Goal: Task Accomplishment & Management: Use online tool/utility

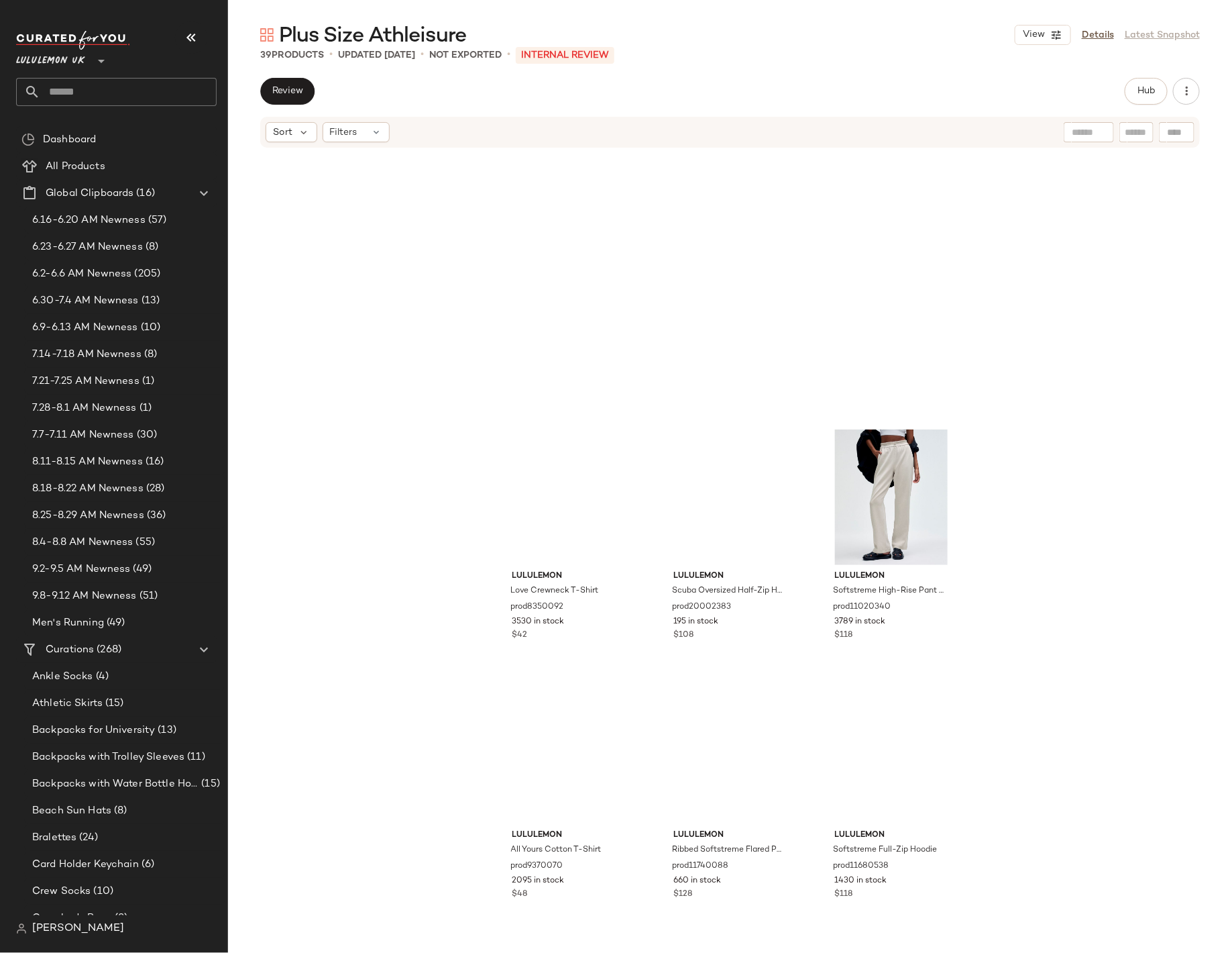
scroll to position [2571, 0]
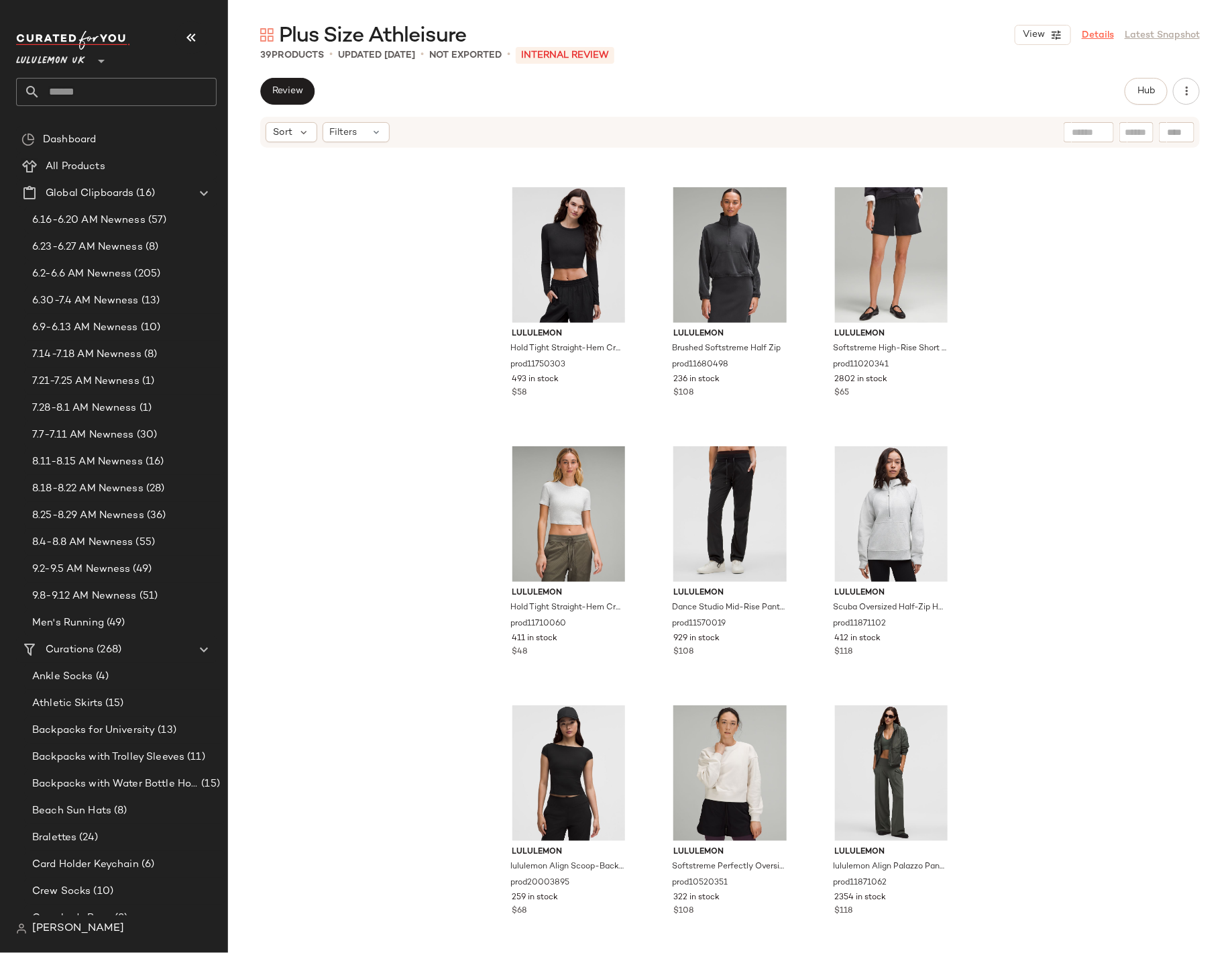
click at [1105, 28] on link "Details" at bounding box center [1098, 35] width 32 height 14
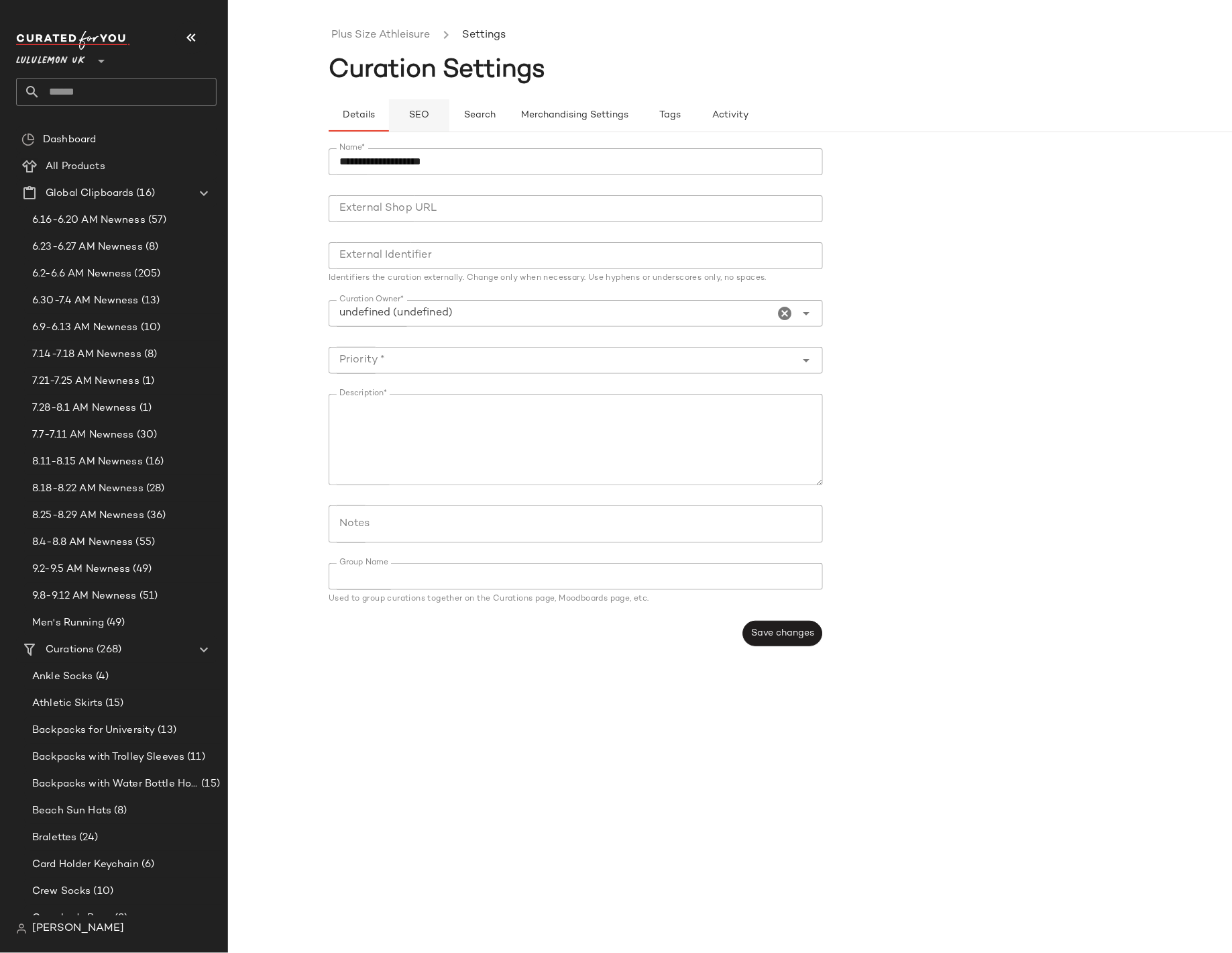
click at [424, 126] on button "SEO" at bounding box center [419, 116] width 60 height 32
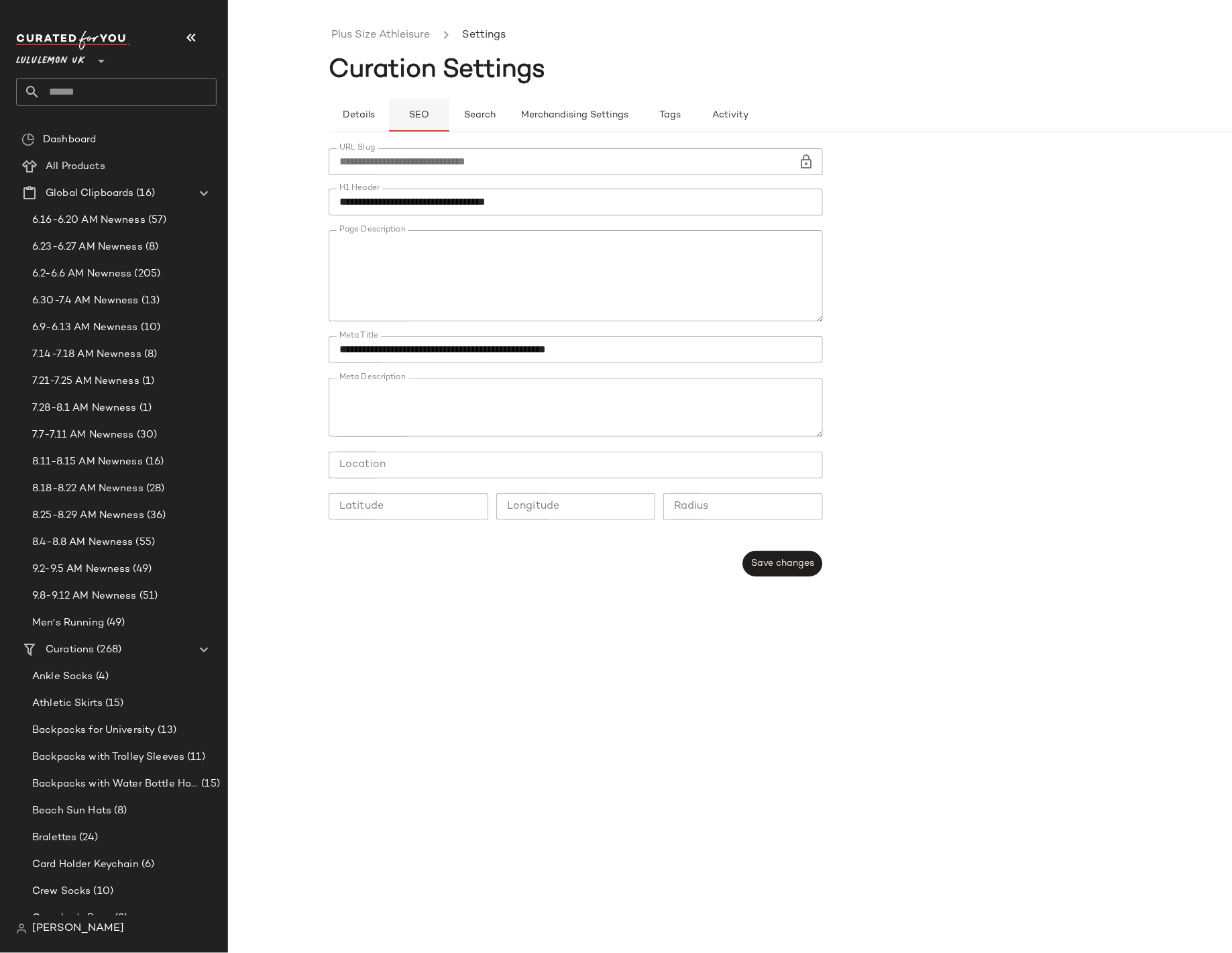
type button "seo"
click at [352, 36] on link "Plus Size Athleisure" at bounding box center [381, 35] width 99 height 18
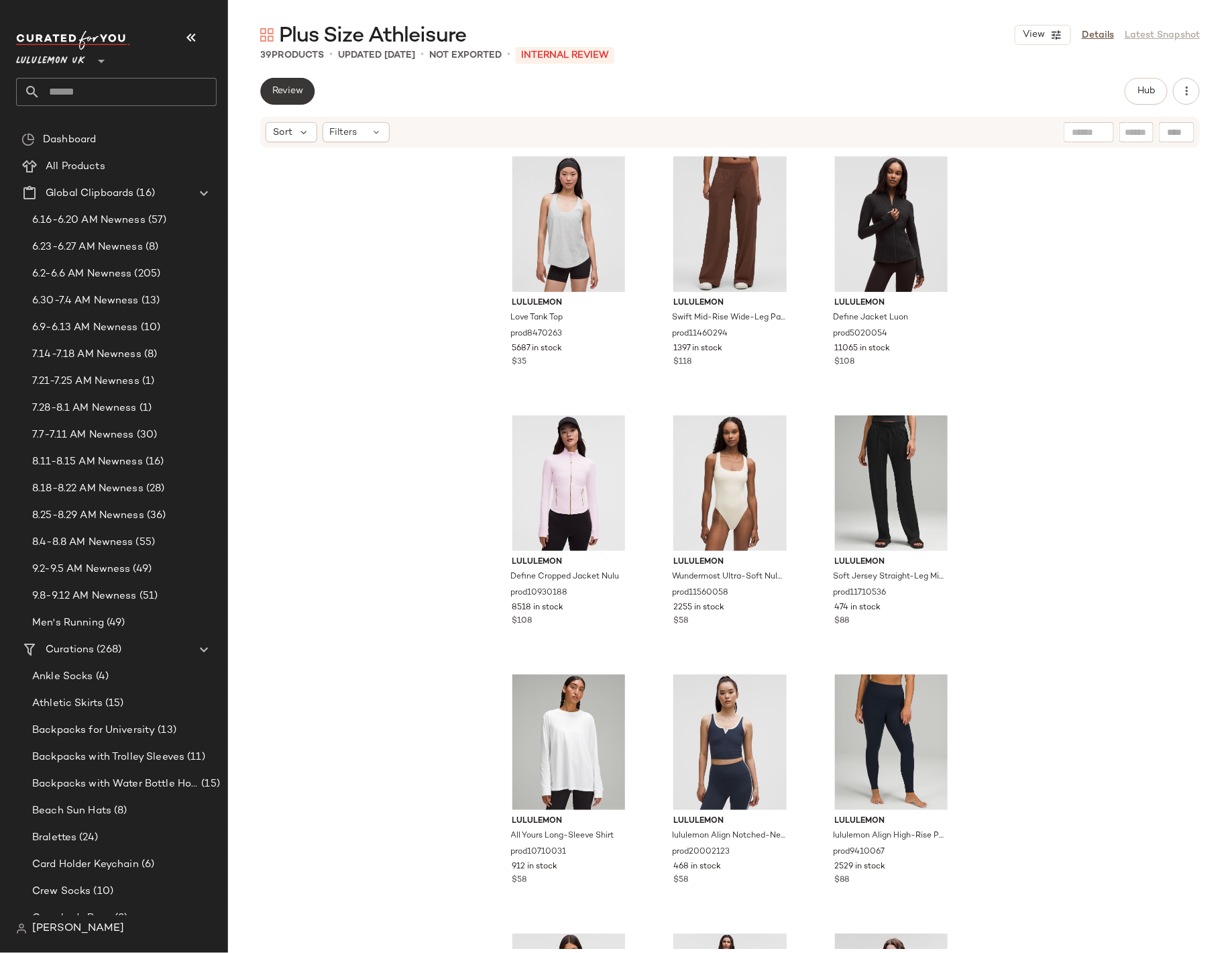
click at [291, 92] on span "Review" at bounding box center [287, 91] width 32 height 11
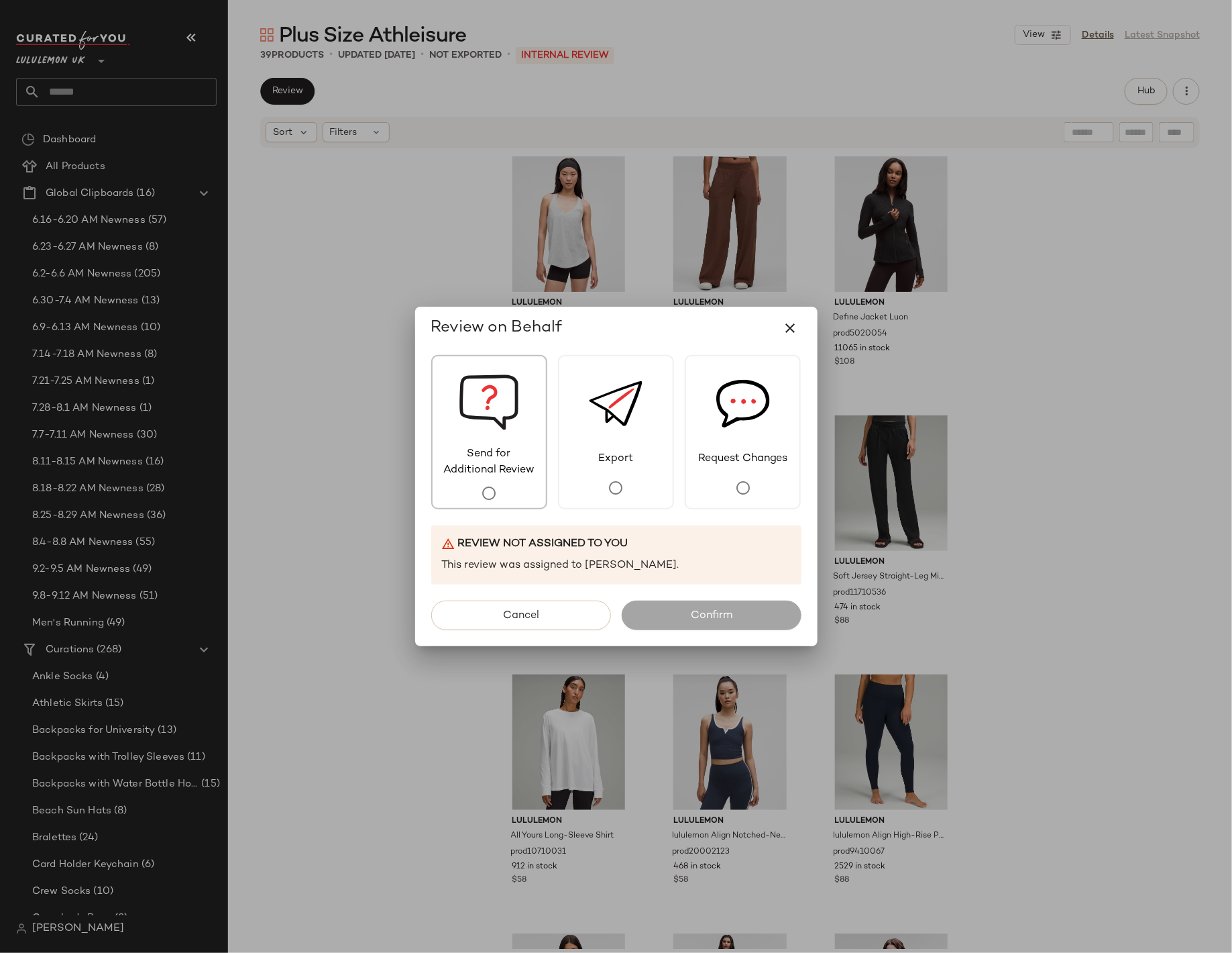
click at [505, 433] on img at bounding box center [489, 401] width 60 height 90
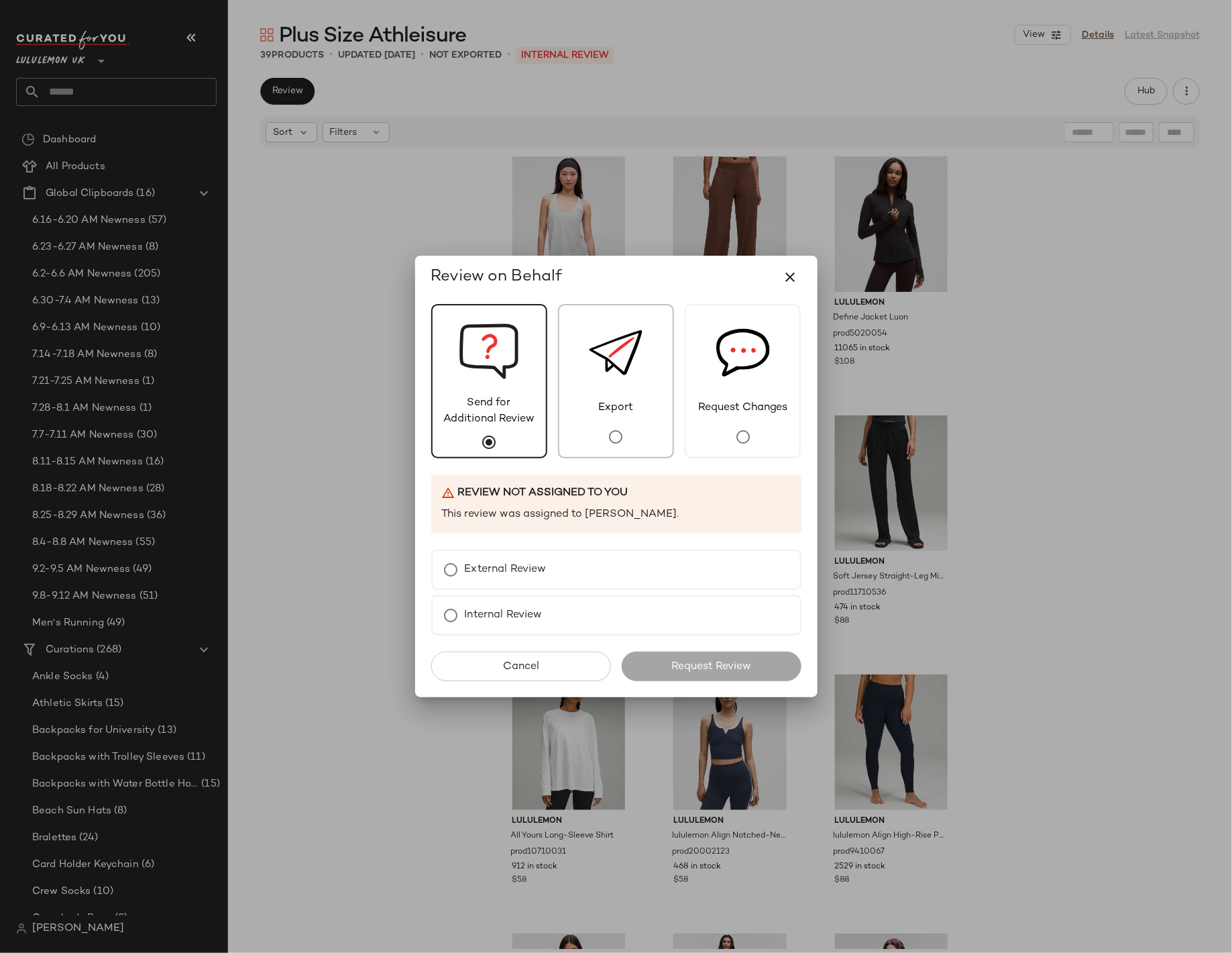
click at [583, 433] on div "Export" at bounding box center [616, 381] width 116 height 155
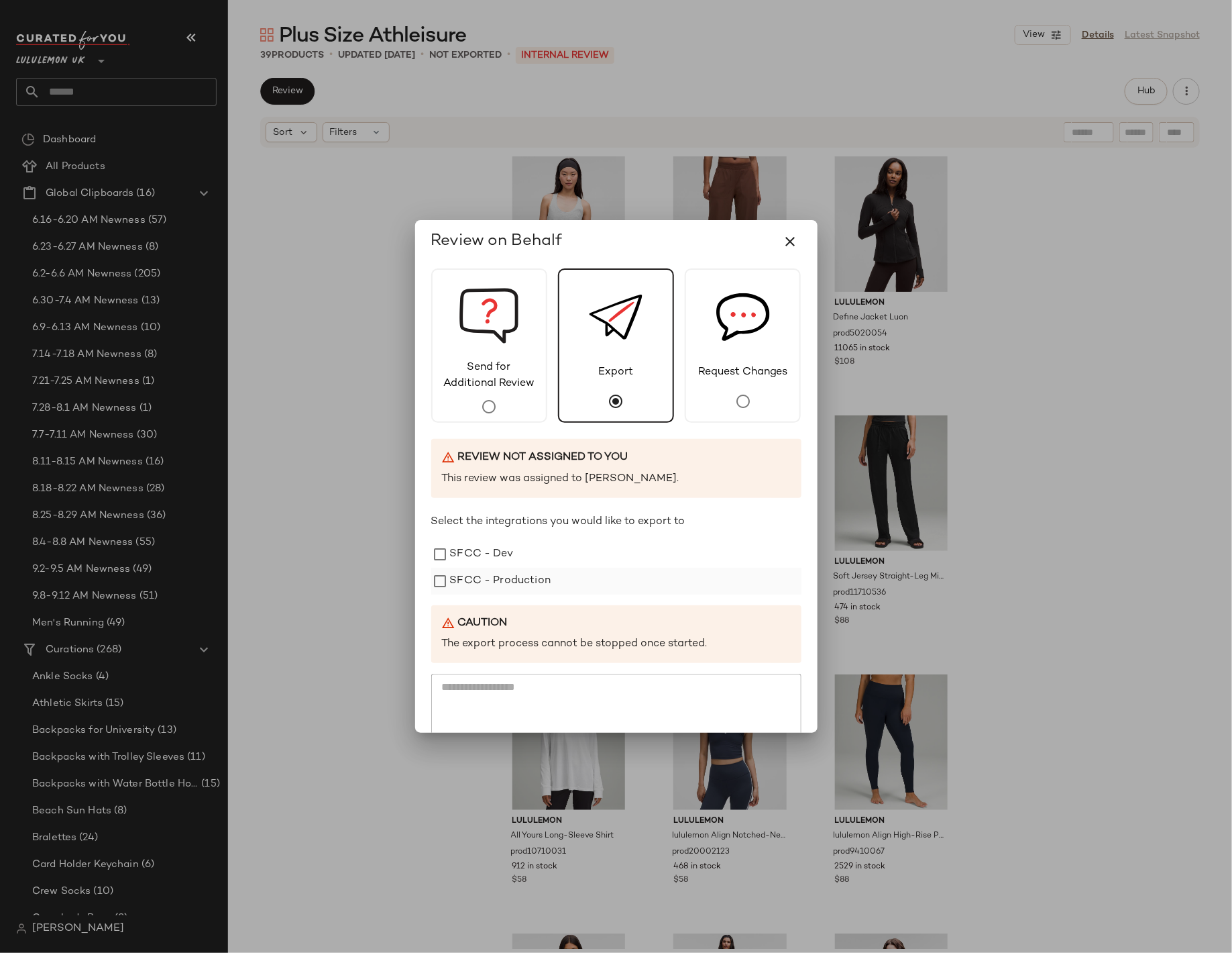
click at [565, 579] on div "SFCC - Production" at bounding box center [616, 581] width 370 height 26
click at [535, 584] on label "SFCC - Production" at bounding box center [501, 581] width 102 height 26
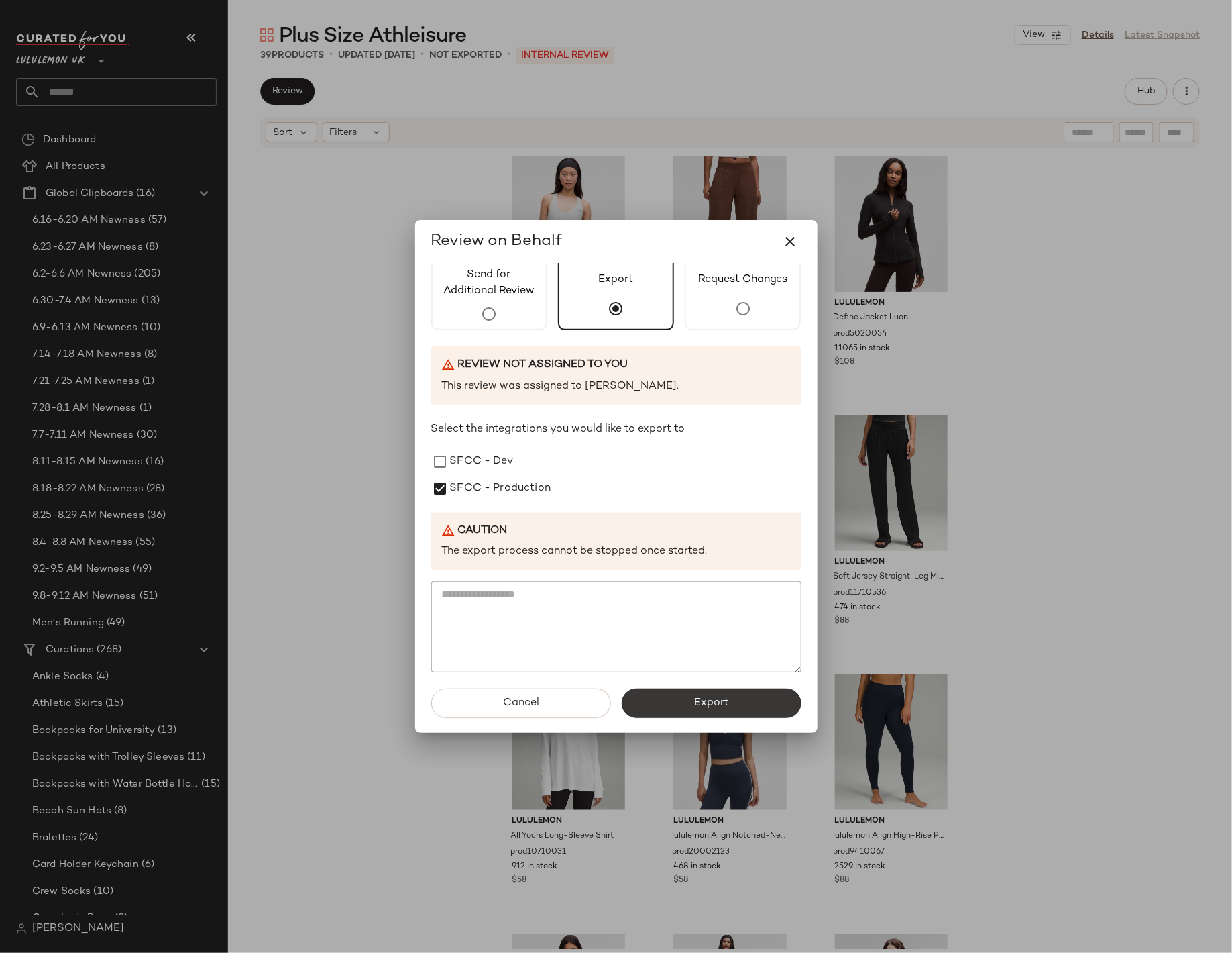
click at [680, 693] on button "Export" at bounding box center [711, 704] width 179 height 29
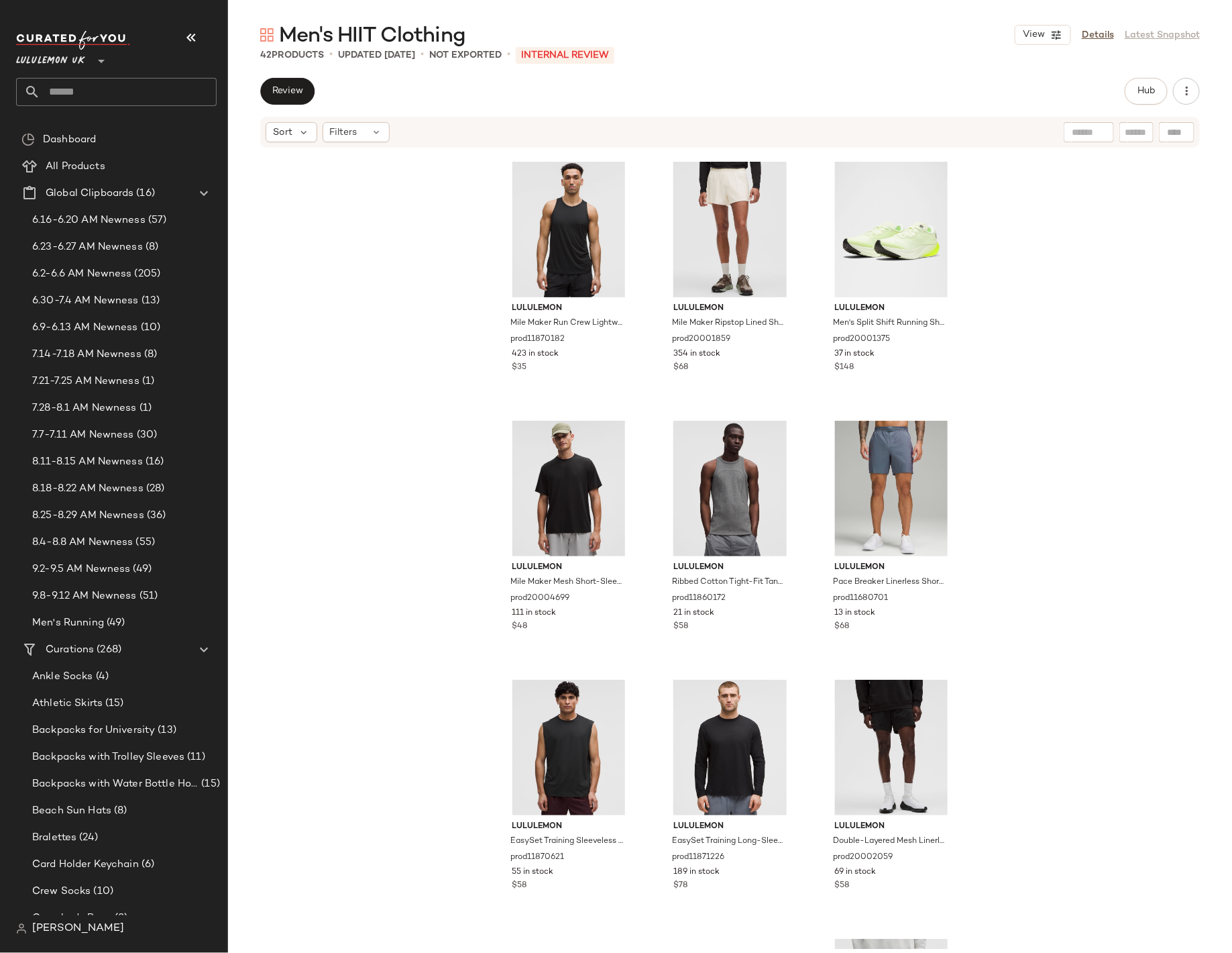
scroll to position [2829, 0]
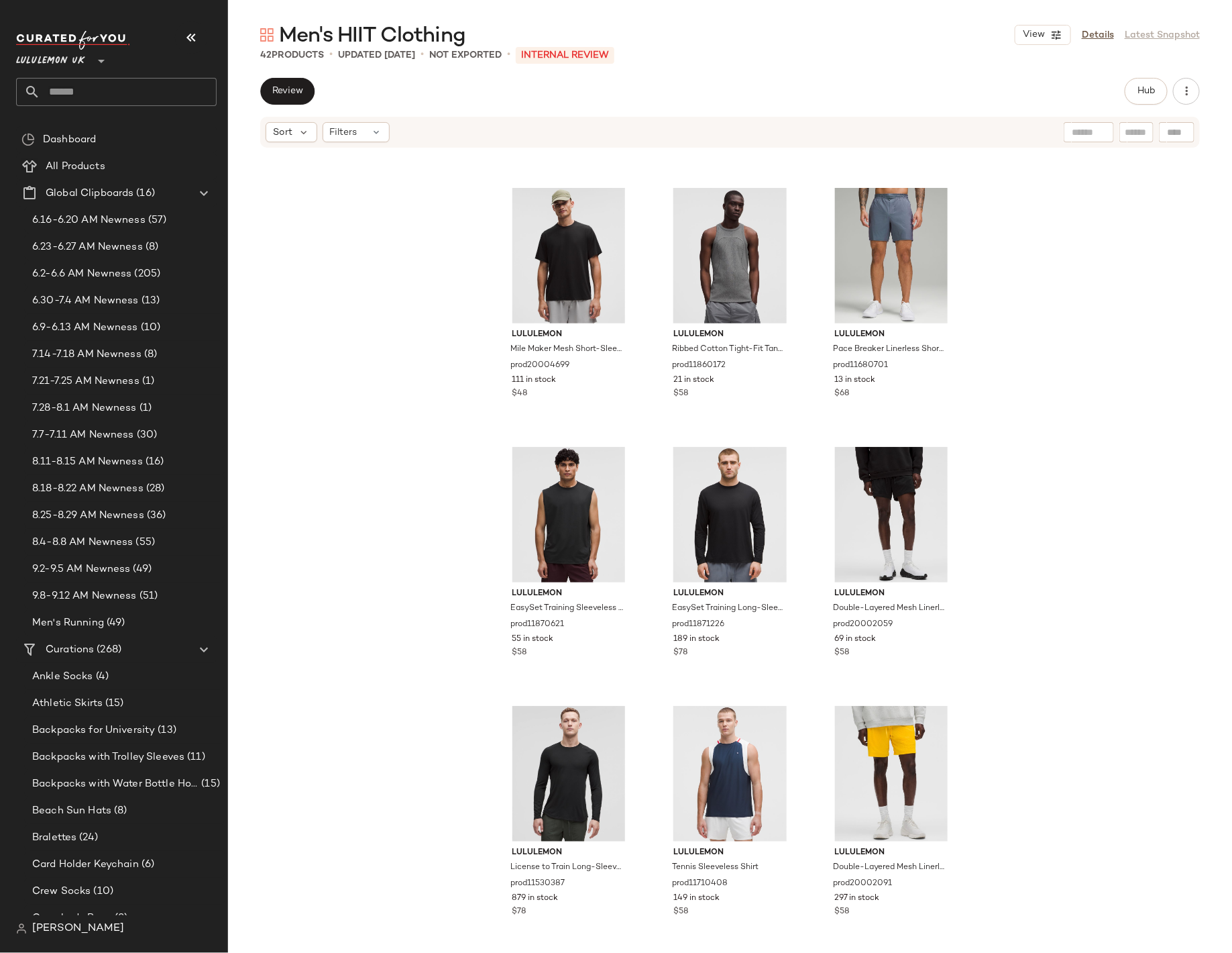
click at [1097, 42] on div "View Details Latest Snapshot" at bounding box center [1108, 35] width 185 height 20
click at [1107, 38] on link "Details" at bounding box center [1098, 35] width 32 height 14
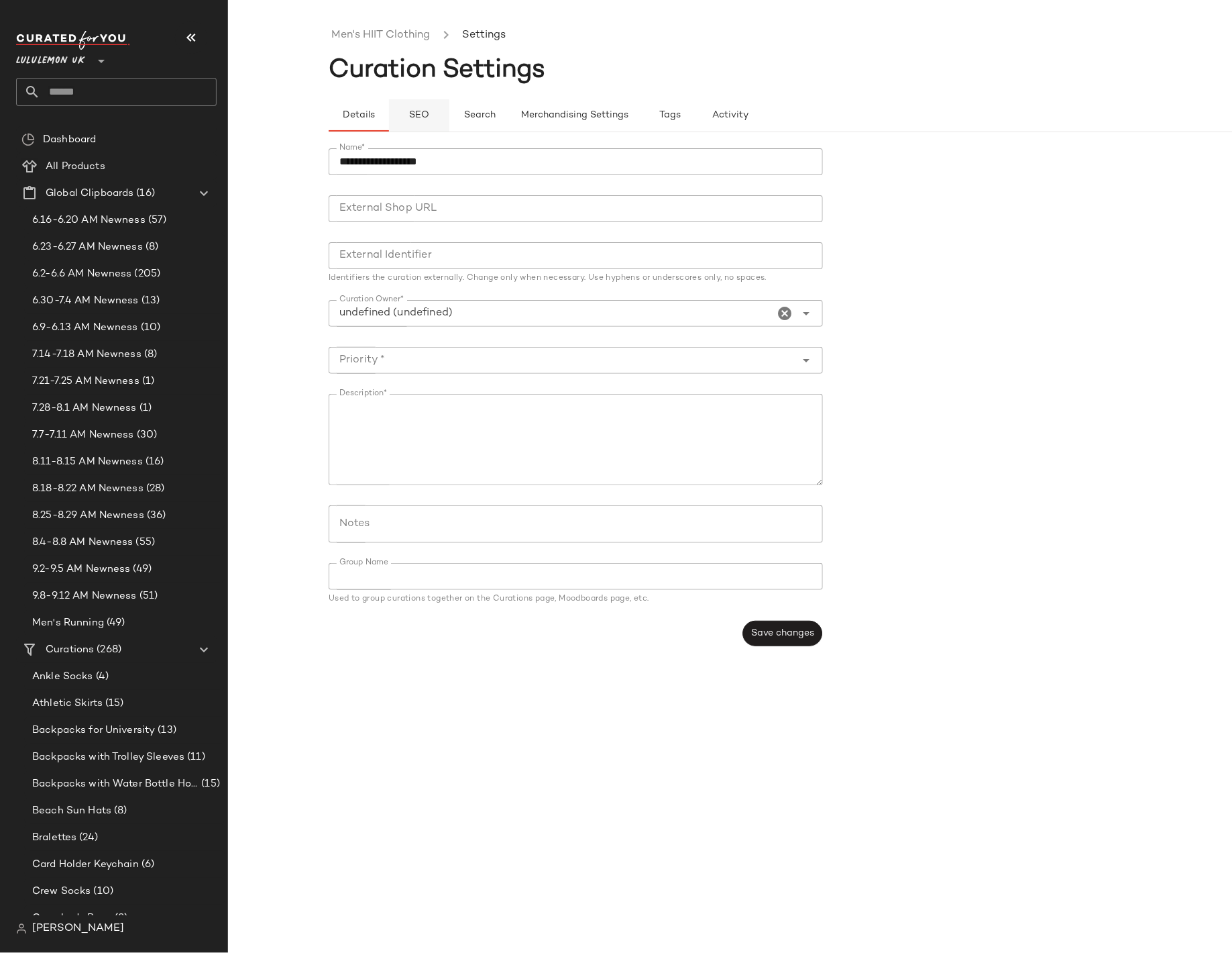
click at [430, 119] on span "SEO" at bounding box center [419, 116] width 21 height 11
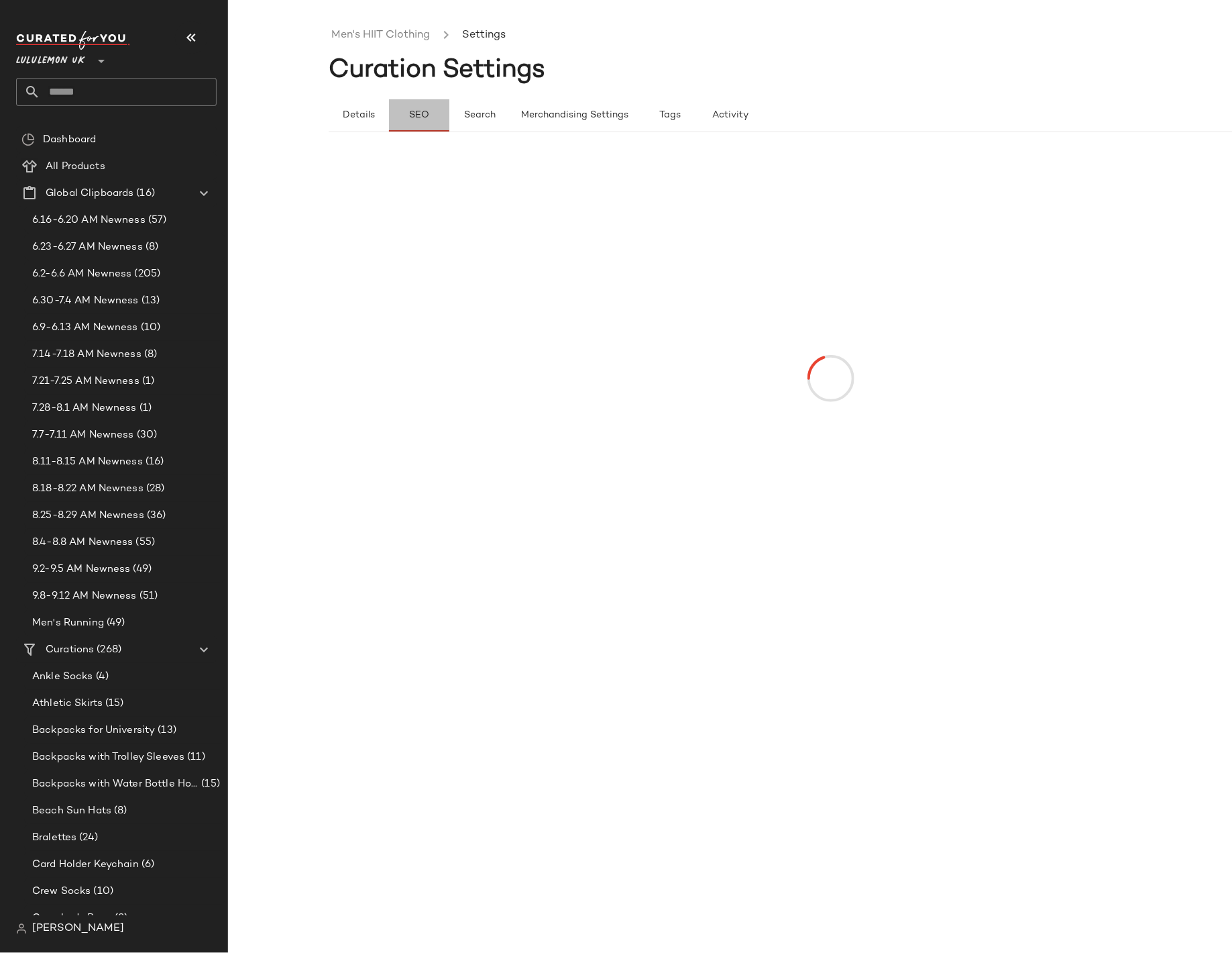
type button "seo"
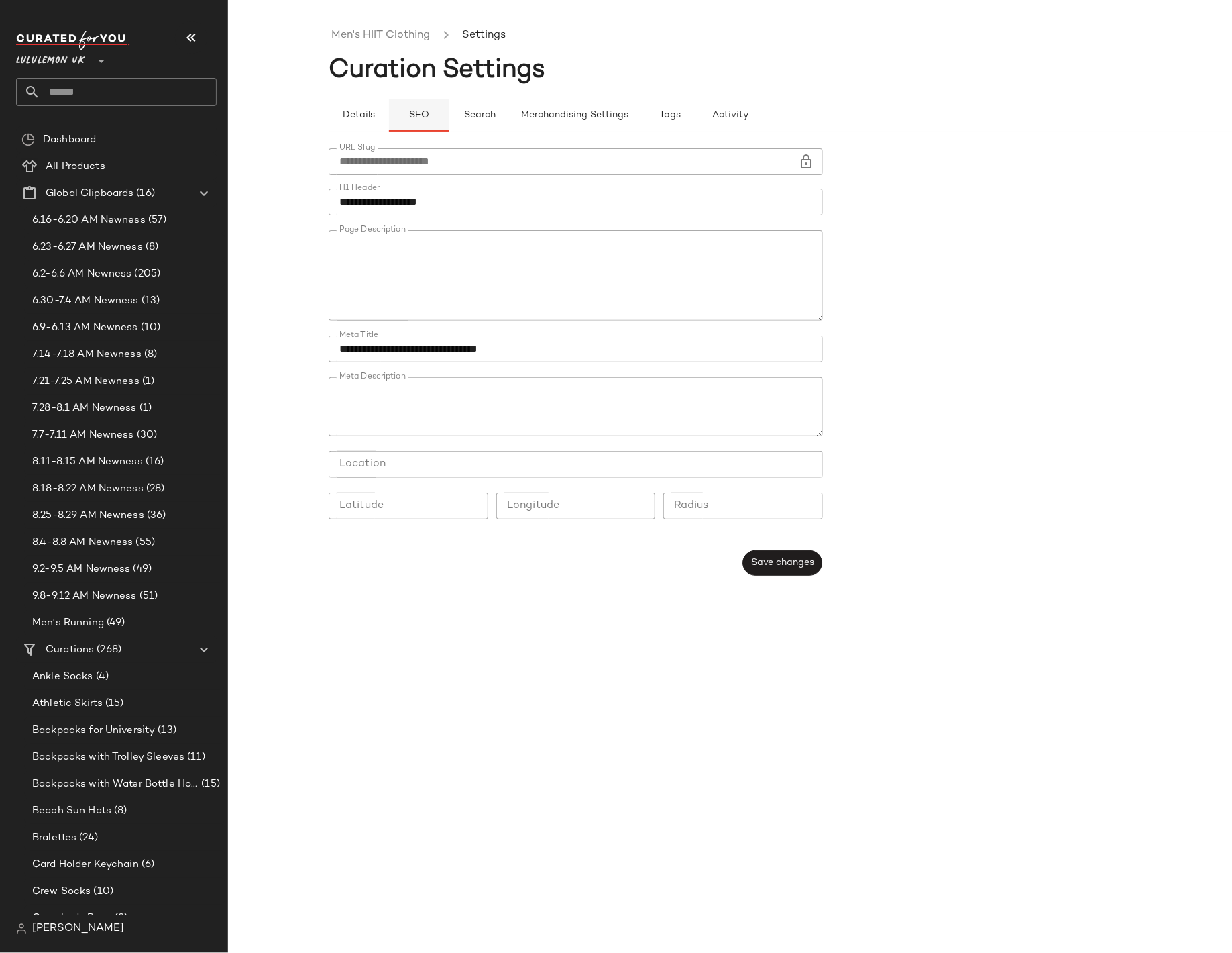
scroll to position [354, 0]
click at [368, 27] on link "Men's HIIT Clothing" at bounding box center [381, 35] width 99 height 18
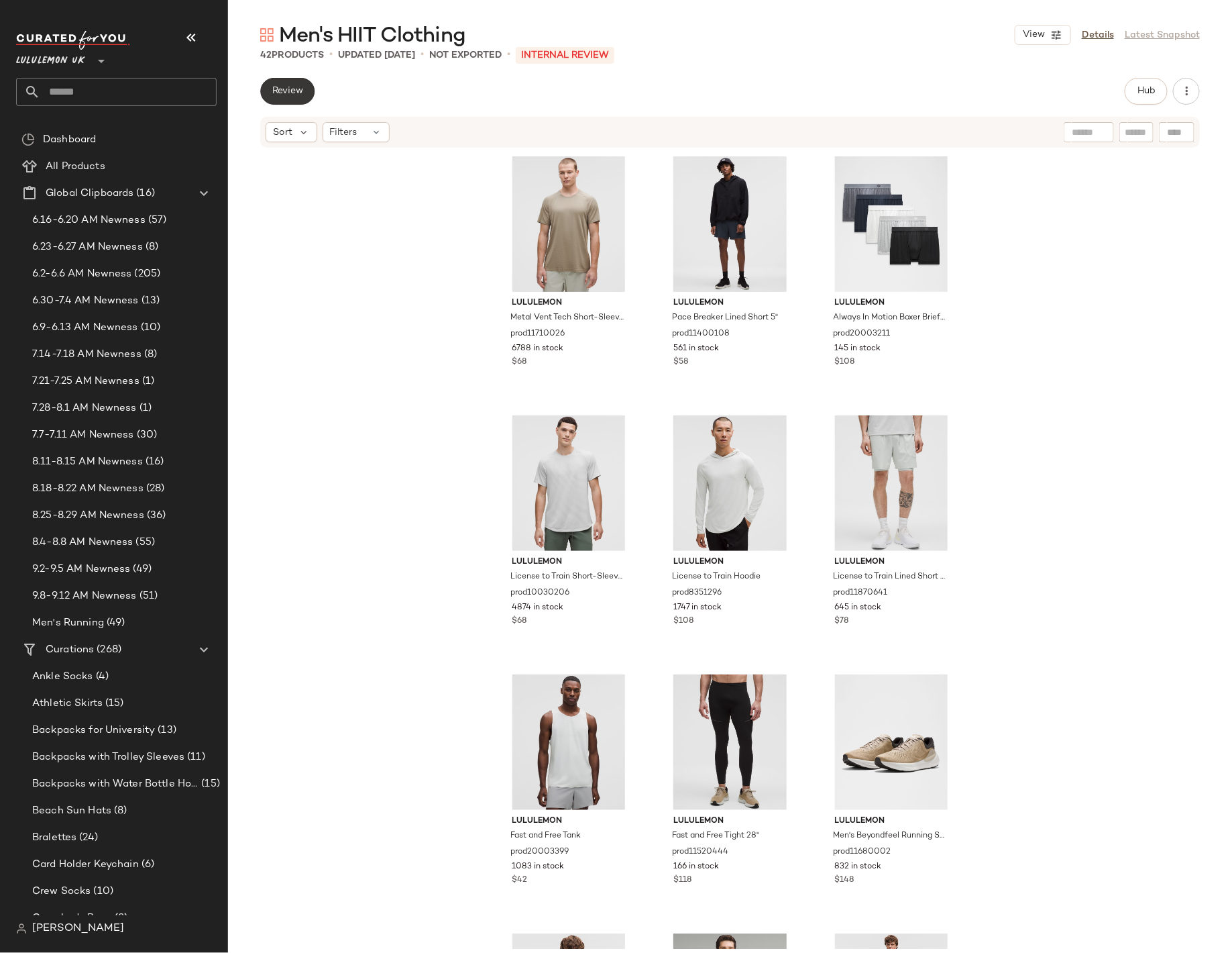
click at [305, 89] on button "Review" at bounding box center [288, 91] width 54 height 26
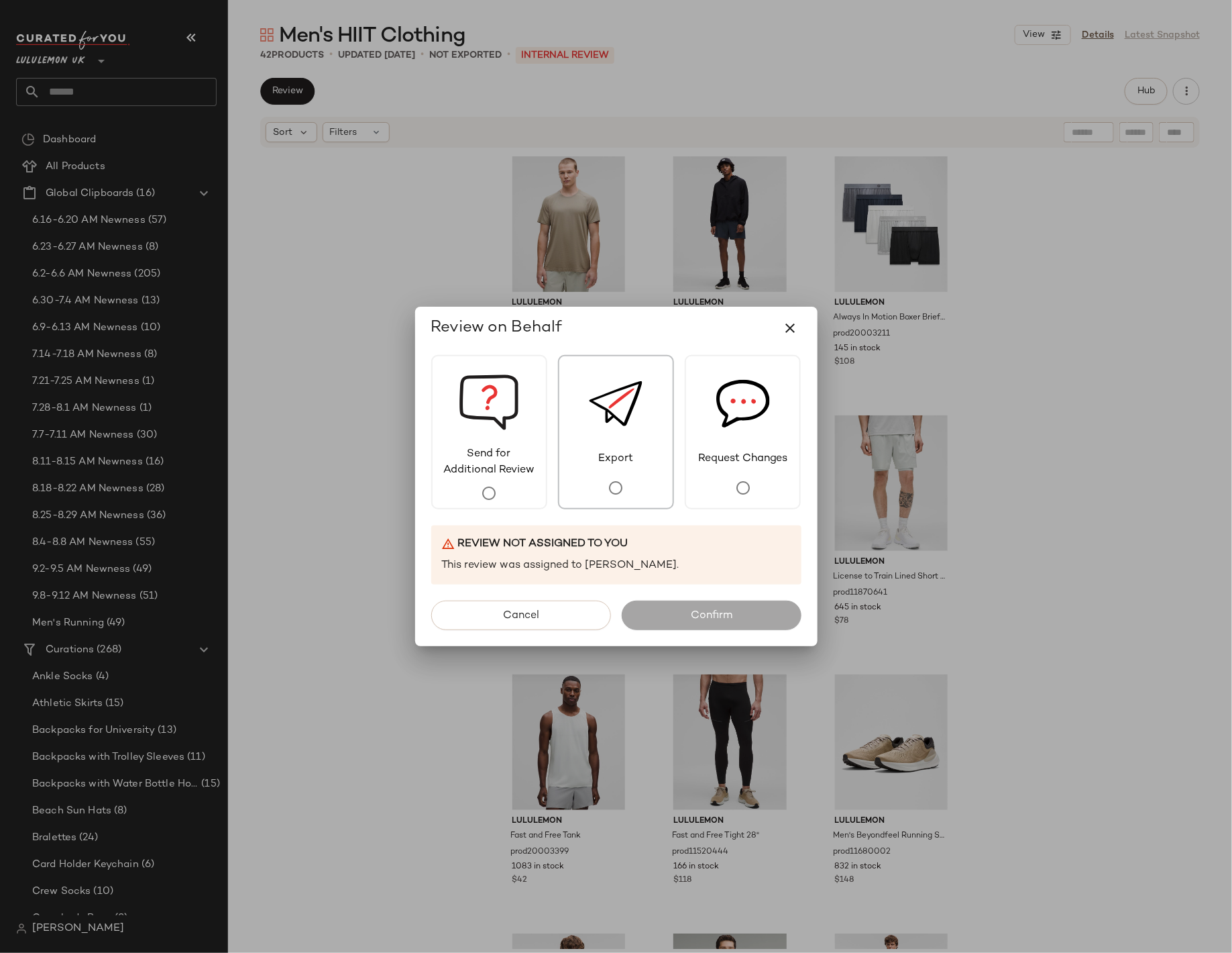
click at [616, 444] on img at bounding box center [616, 403] width 54 height 95
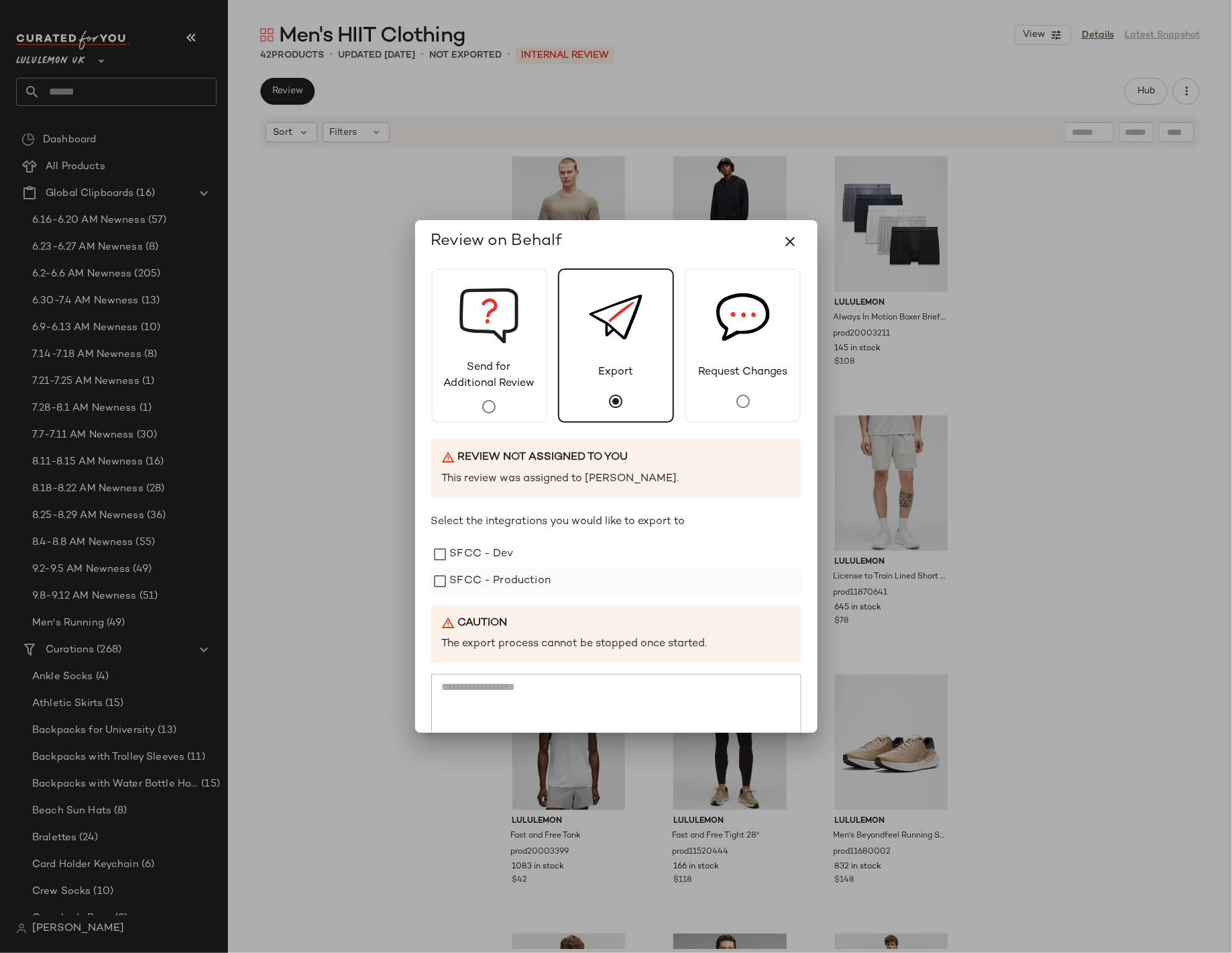
click at [593, 573] on div "SFCC - Production" at bounding box center [616, 581] width 370 height 26
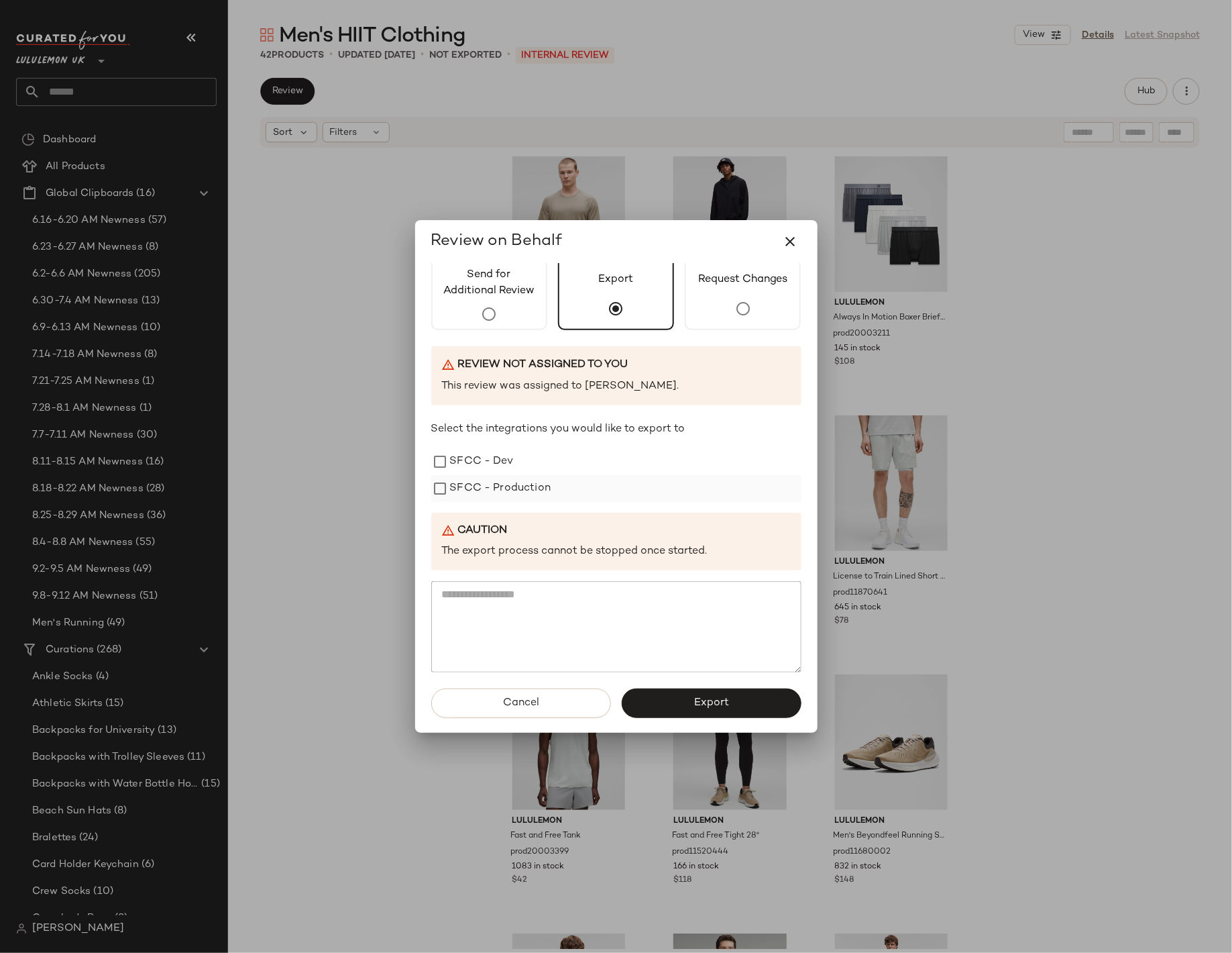
click at [527, 492] on label "SFCC - Production" at bounding box center [501, 489] width 102 height 26
click at [662, 696] on button "Export" at bounding box center [711, 704] width 179 height 29
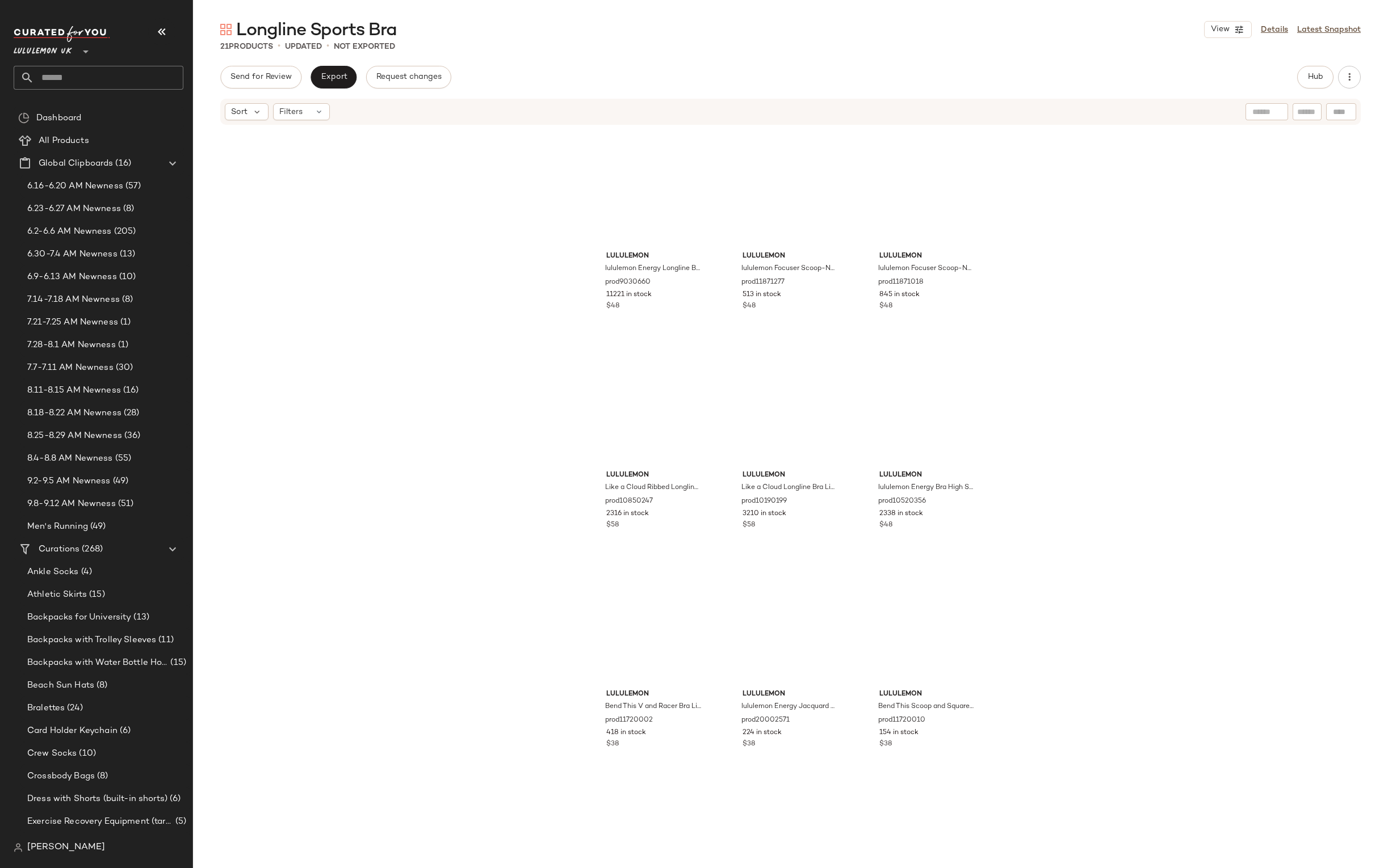
click at [119, 68] on input "text" at bounding box center [109, 78] width 149 height 24
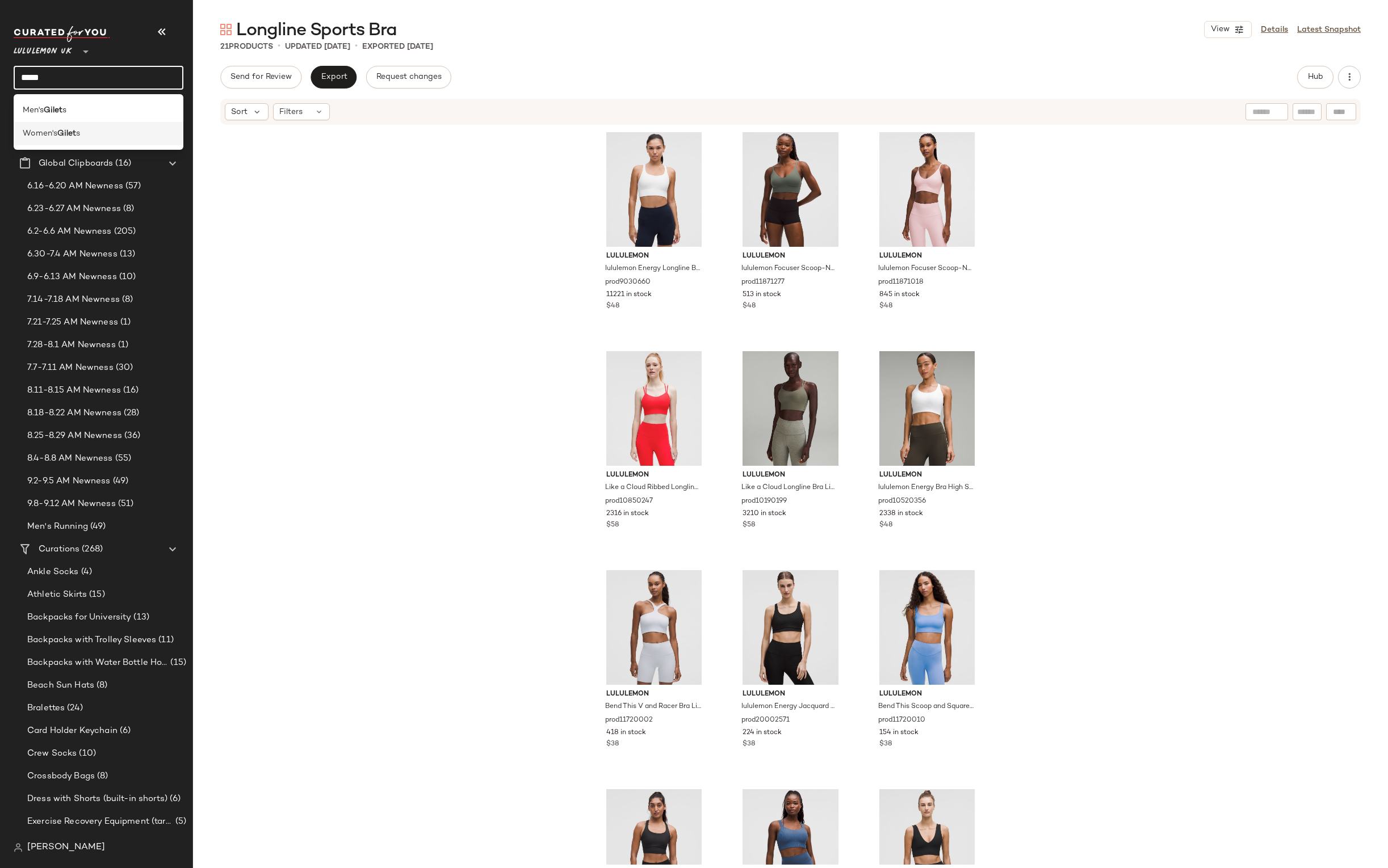
type input "*****"
click at [73, 128] on b "Gilet" at bounding box center [67, 133] width 19 height 12
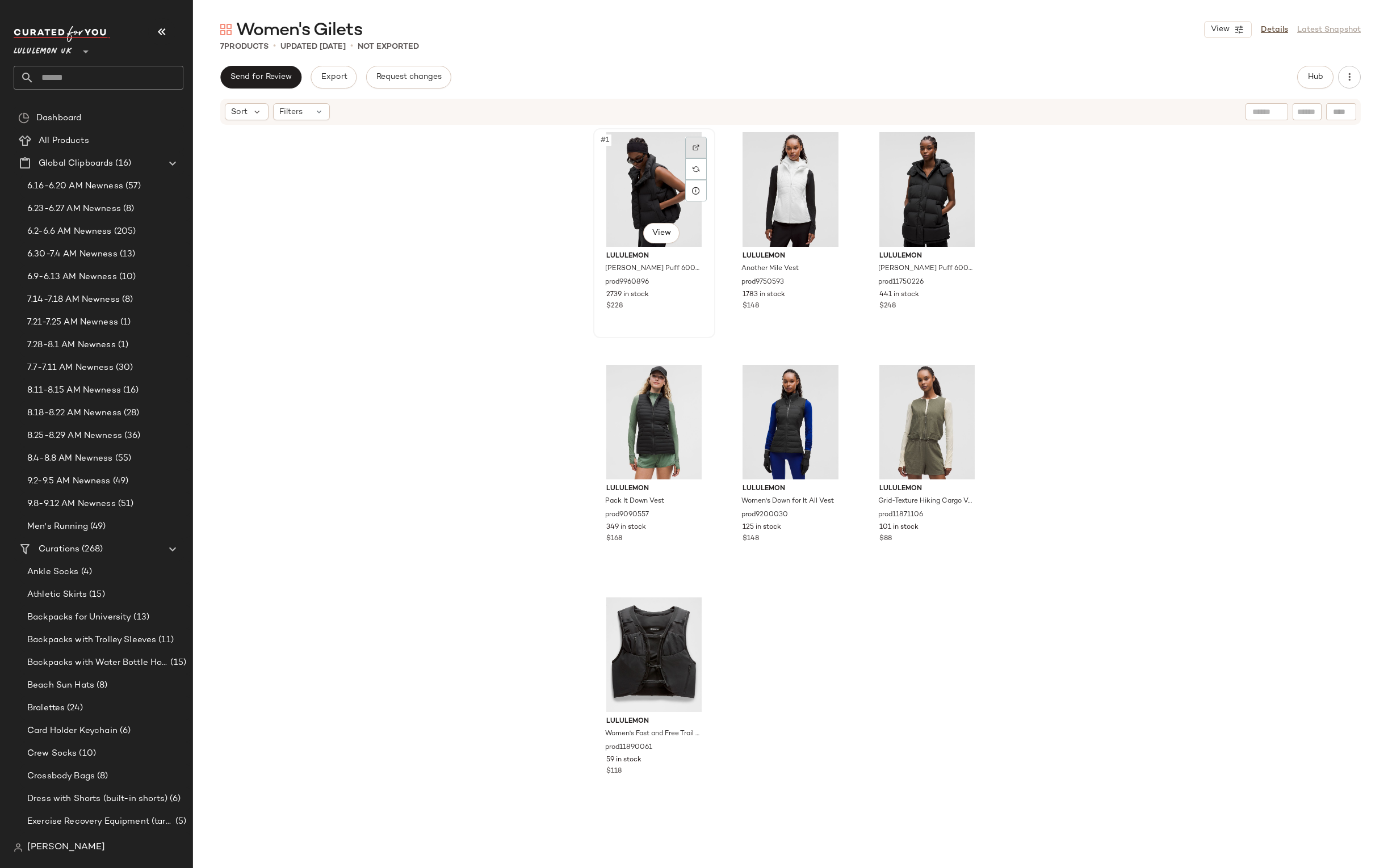
click at [691, 142] on div at bounding box center [696, 147] width 22 height 22
click at [833, 379] on div at bounding box center [832, 380] width 22 height 22
click at [151, 77] on input "text" at bounding box center [109, 78] width 149 height 24
type input "*"
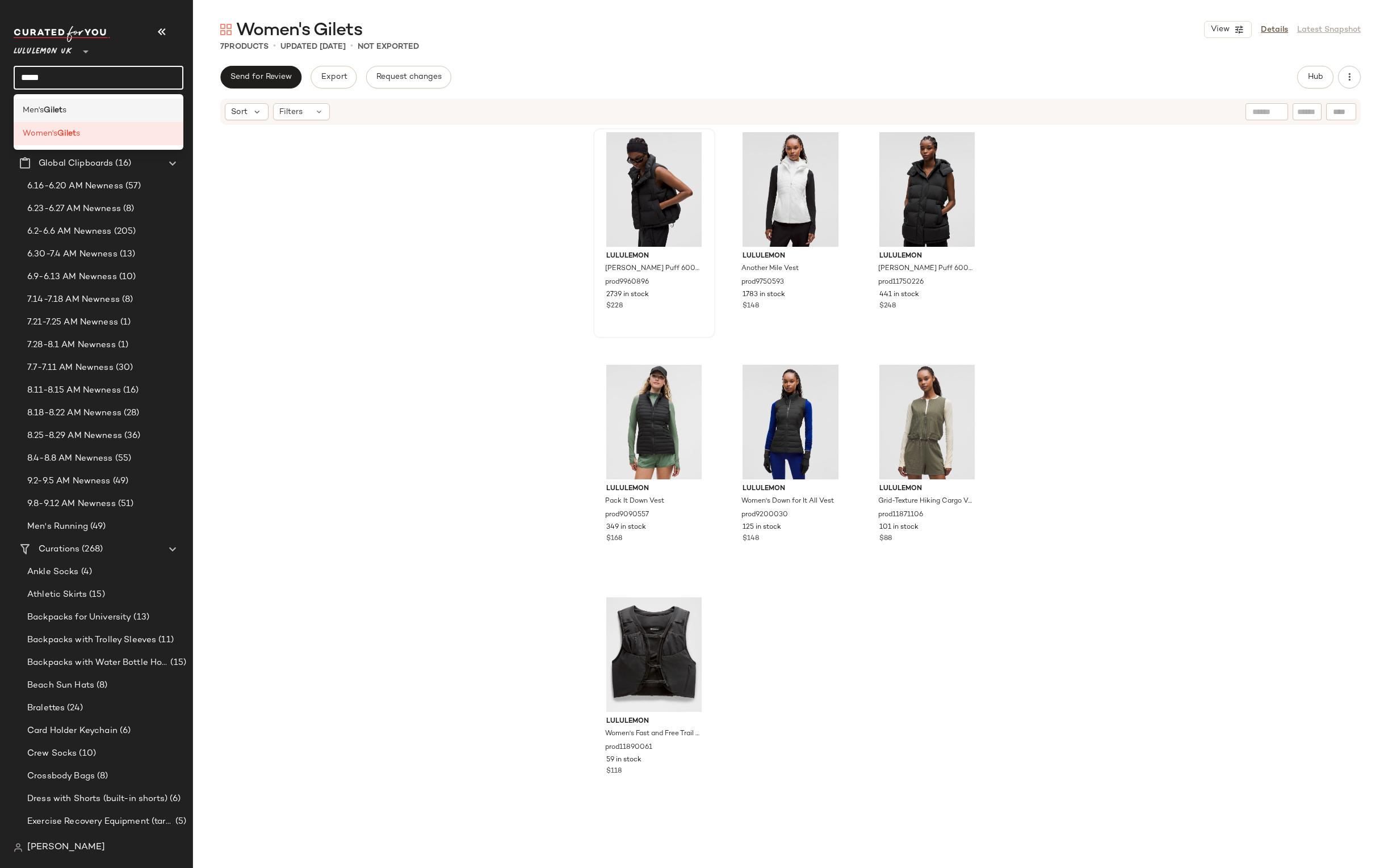
type input "*****"
click at [127, 110] on div "Men's Gilet s" at bounding box center [98, 110] width 151 height 12
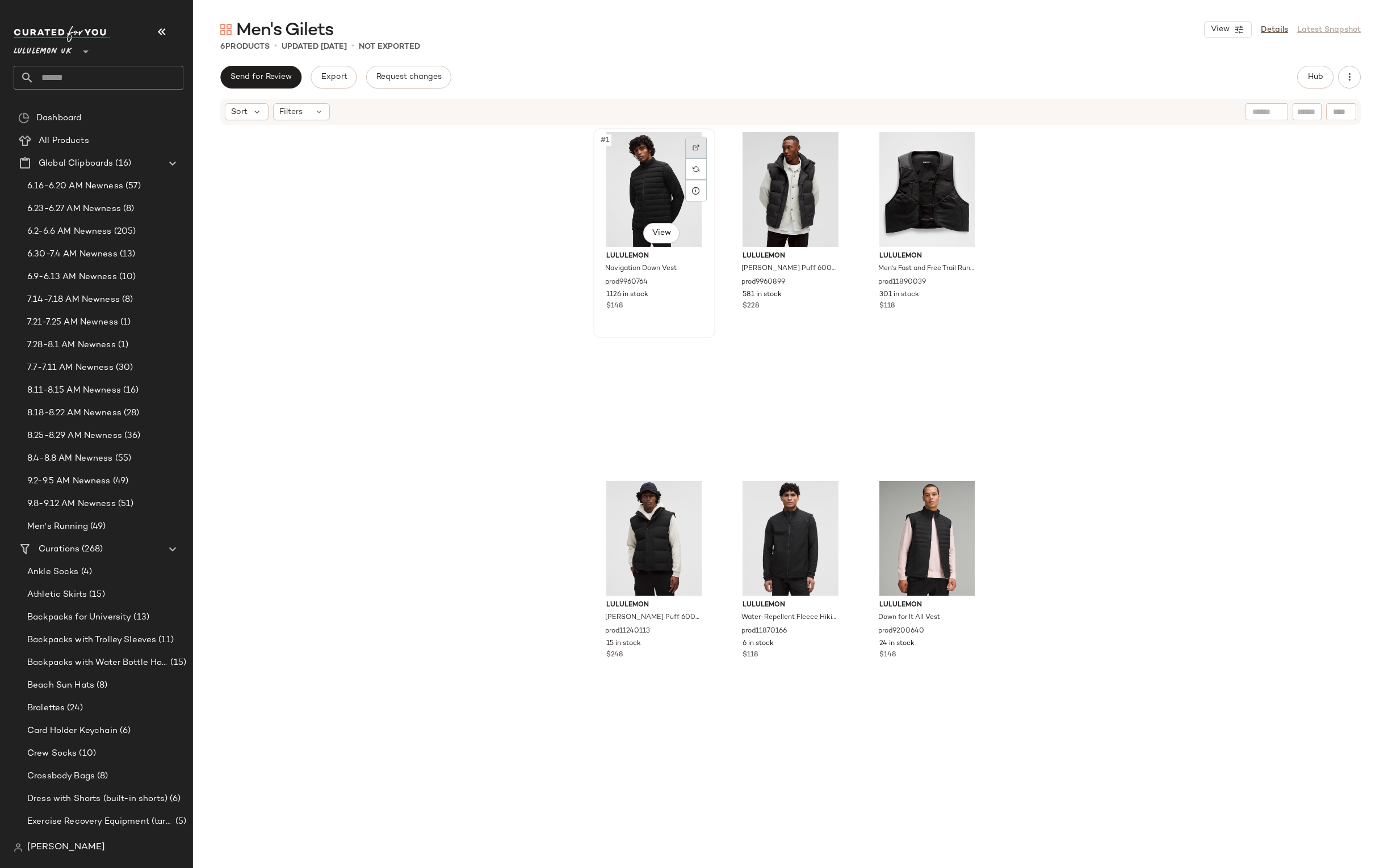
click at [701, 143] on div at bounding box center [696, 147] width 22 height 22
click at [697, 488] on div at bounding box center [696, 497] width 22 height 22
click at [134, 78] on input "text" at bounding box center [109, 78] width 149 height 24
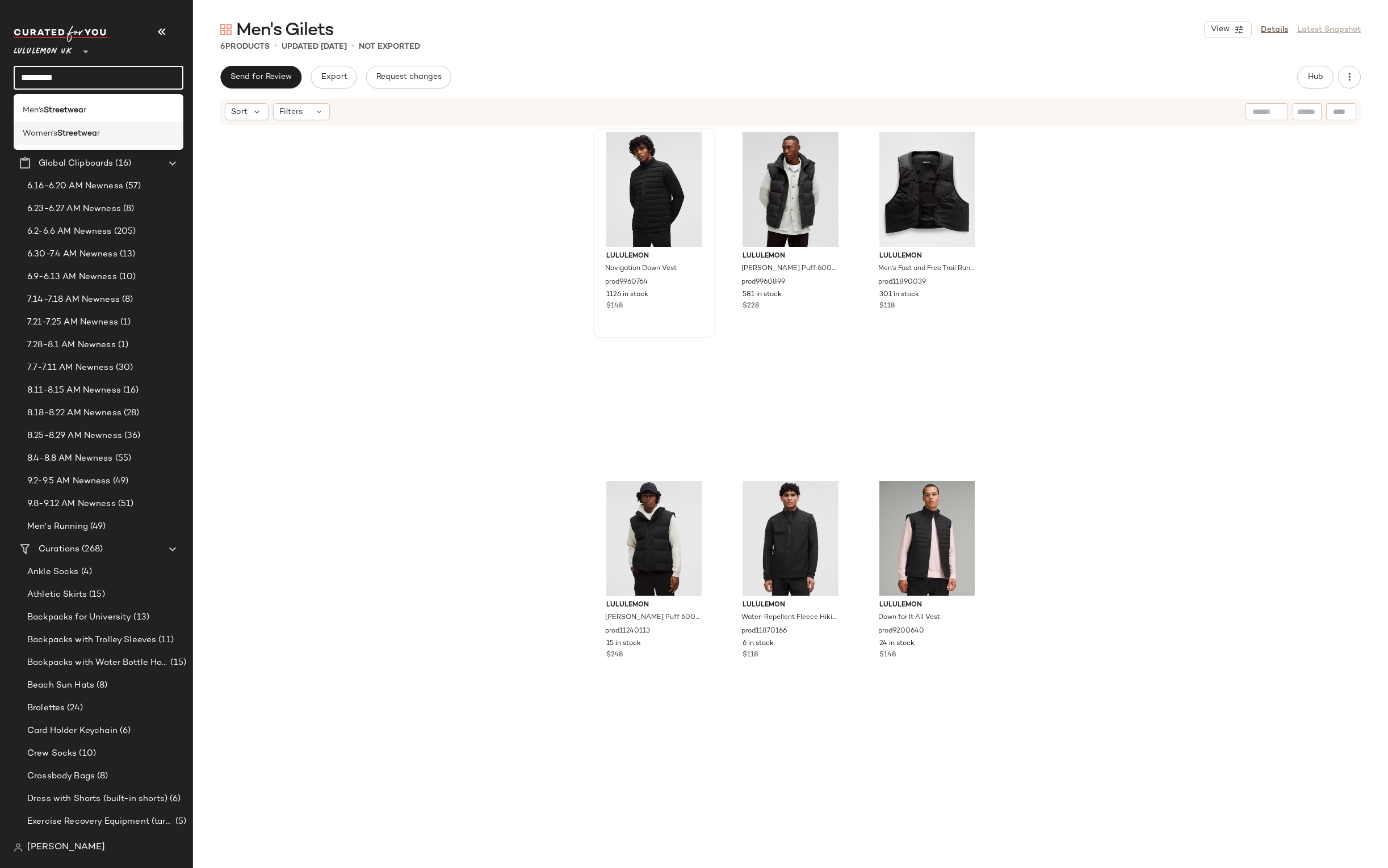
type input "*********"
click at [99, 131] on span "r" at bounding box center [98, 133] width 3 height 12
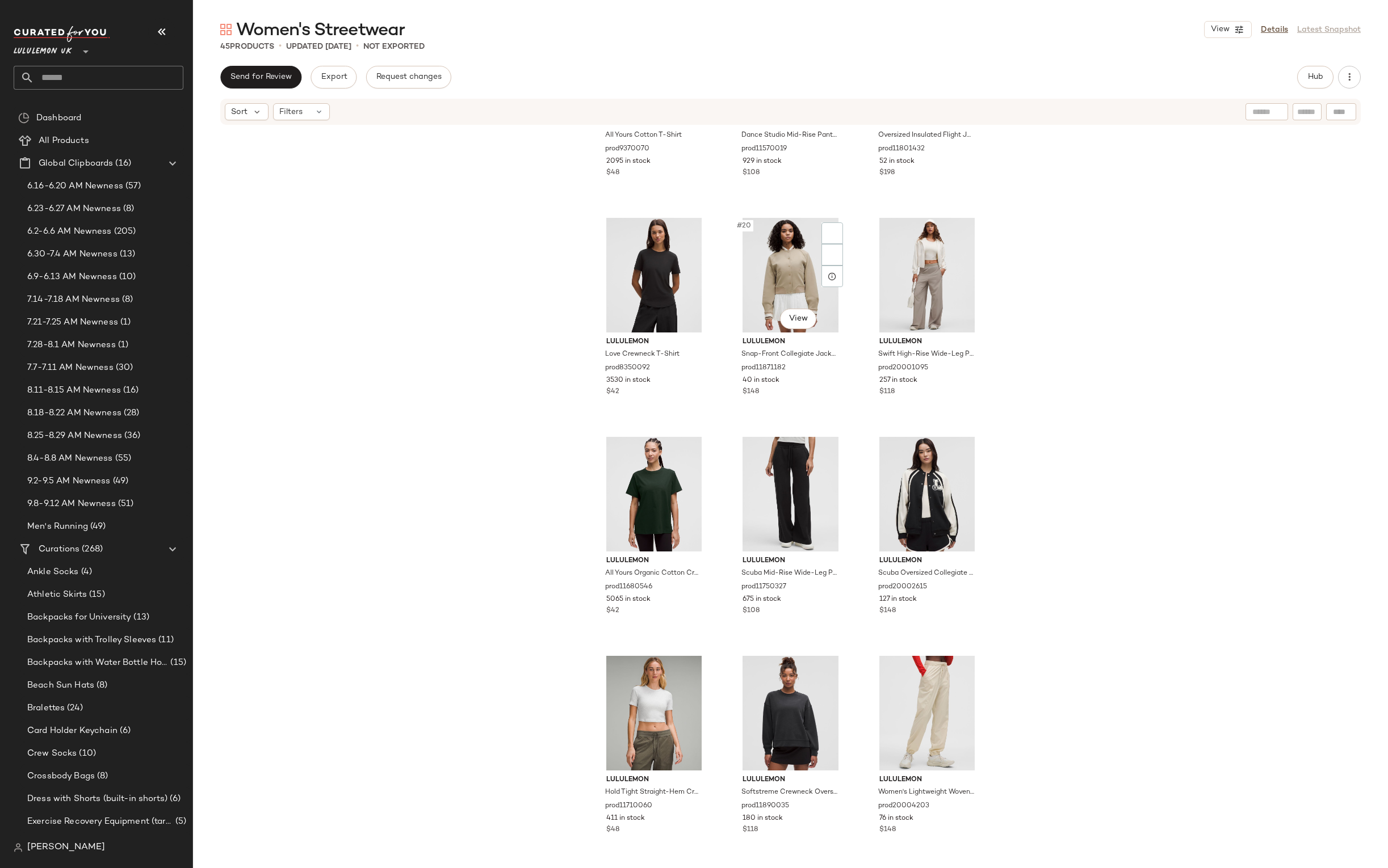
scroll to position [1303, 0]
